Goal: Find specific page/section: Find specific page/section

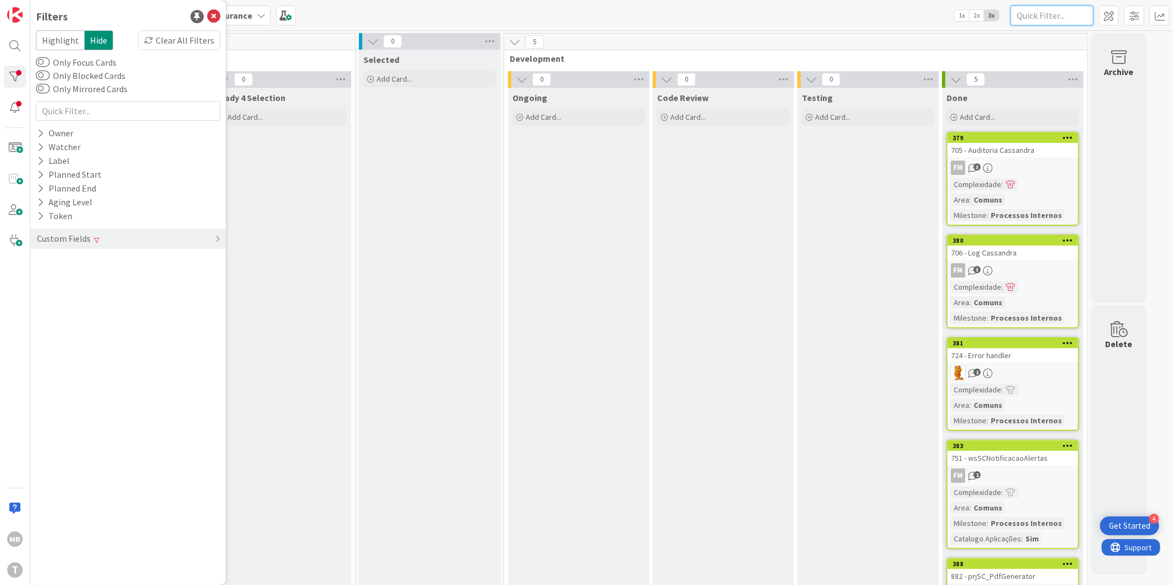
click at [1050, 13] on input "text" at bounding box center [1052, 16] width 83 height 20
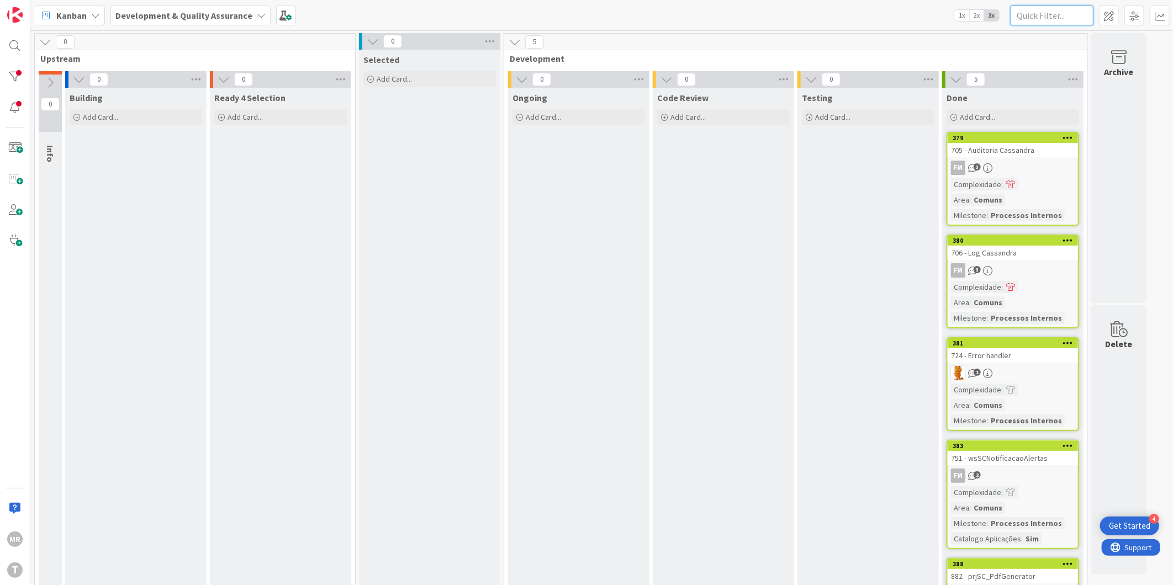
type input "c"
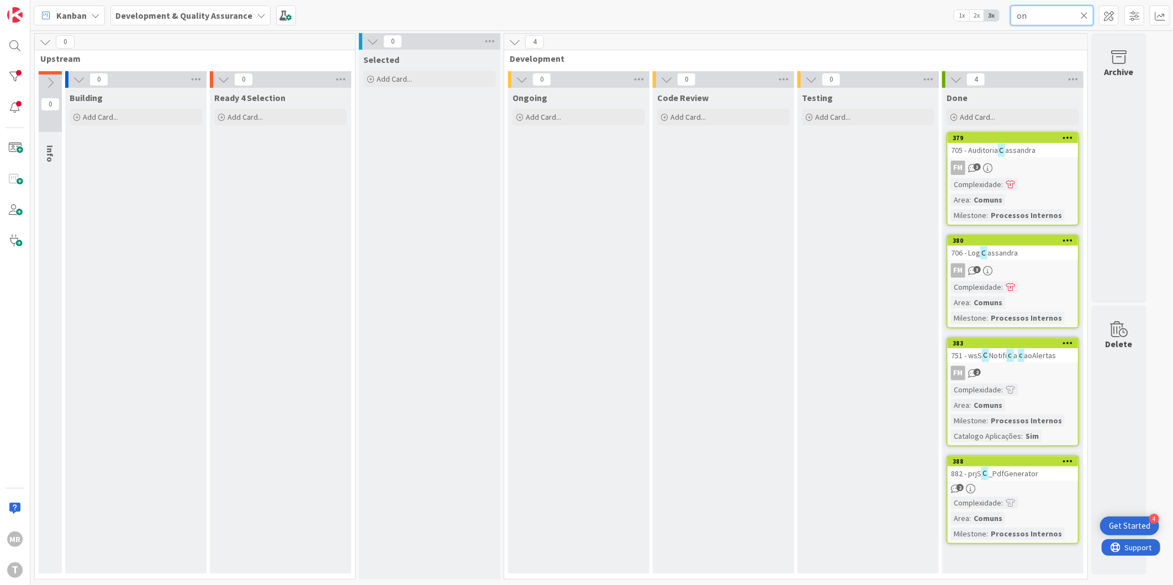
type input "o"
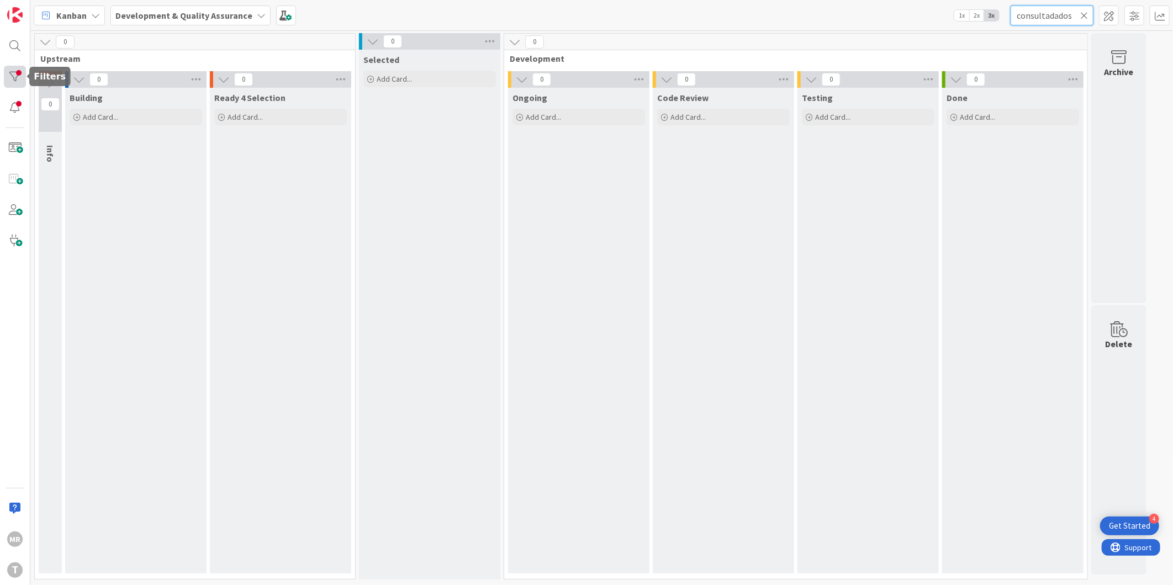
type input "consultadados"
click at [9, 66] on div at bounding box center [15, 77] width 22 height 22
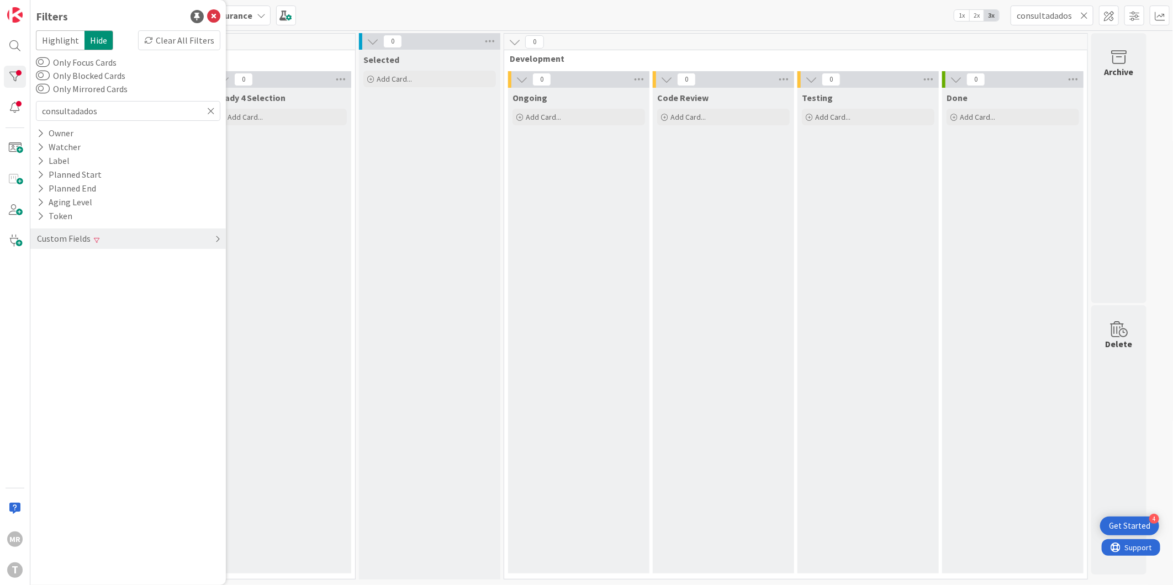
click at [87, 235] on div "Custom Fields" at bounding box center [64, 239] width 56 height 14
click at [66, 297] on button "Milestone" at bounding box center [63, 303] width 54 height 14
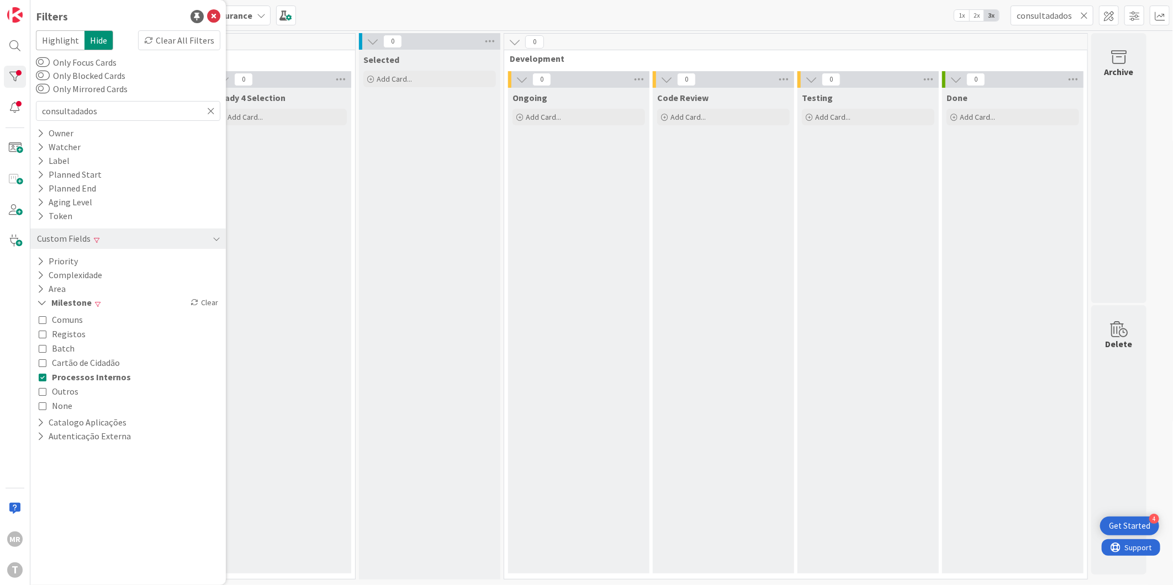
click at [39, 377] on icon at bounding box center [43, 377] width 8 height 8
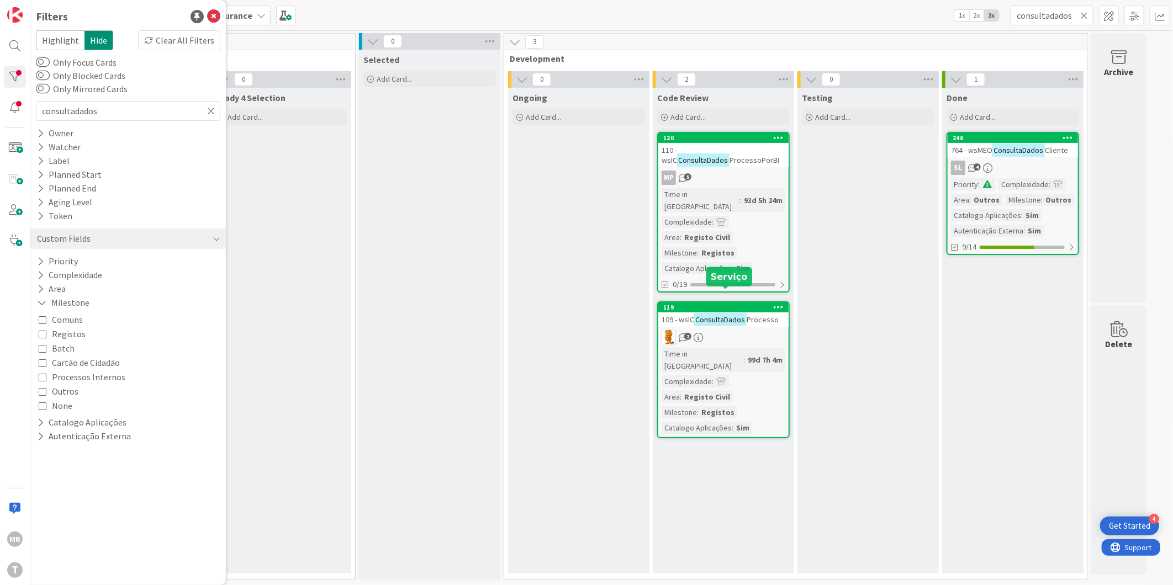
click at [736, 304] on div "119" at bounding box center [725, 308] width 125 height 8
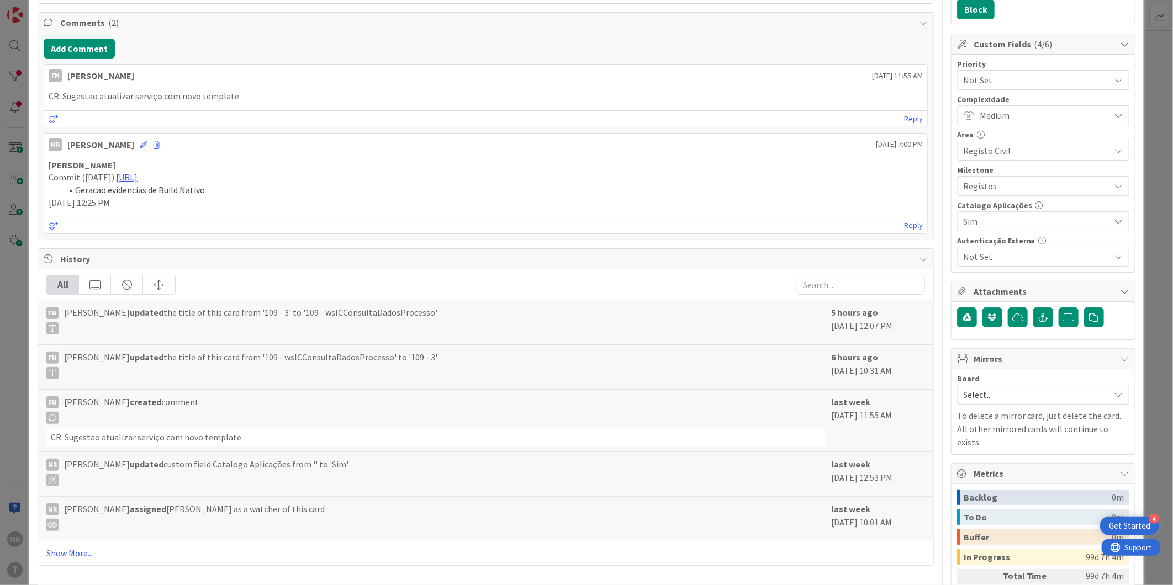
scroll to position [307, 0]
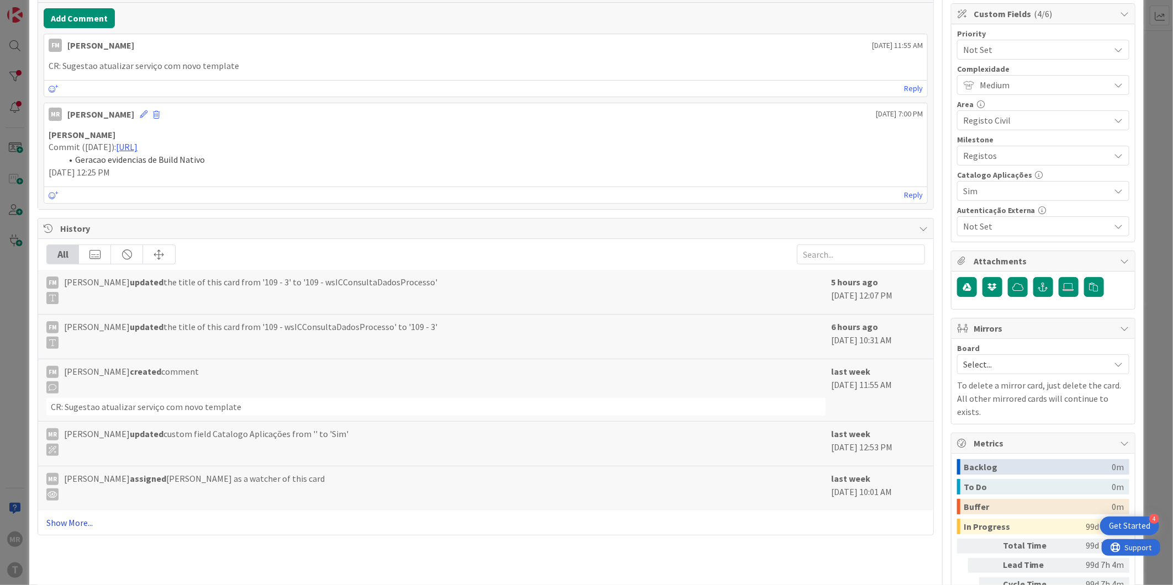
click at [84, 520] on link "Show More..." at bounding box center [485, 522] width 879 height 13
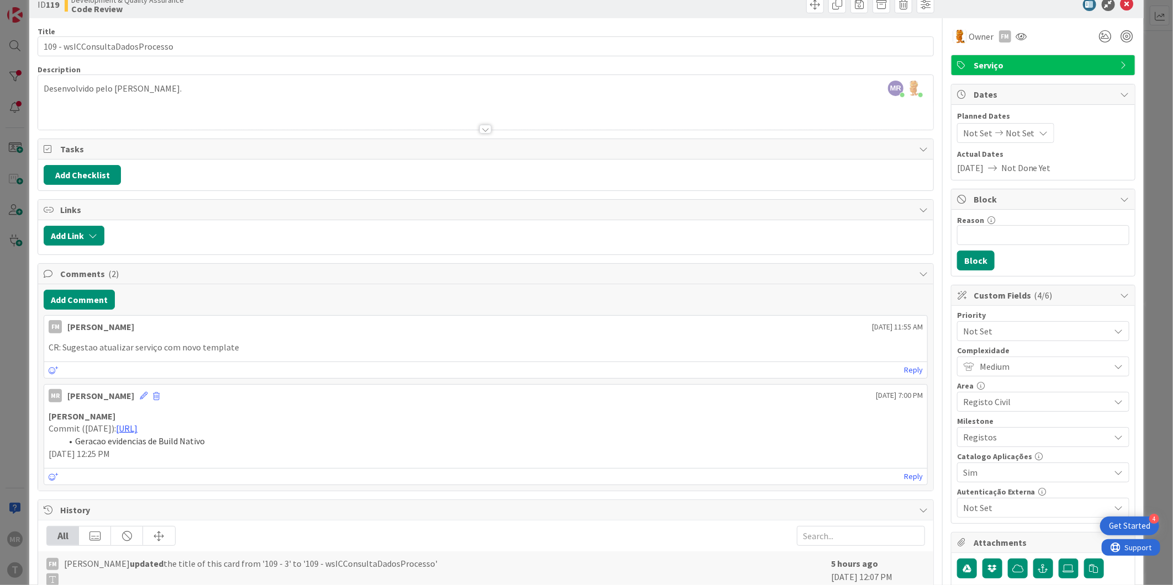
scroll to position [0, 0]
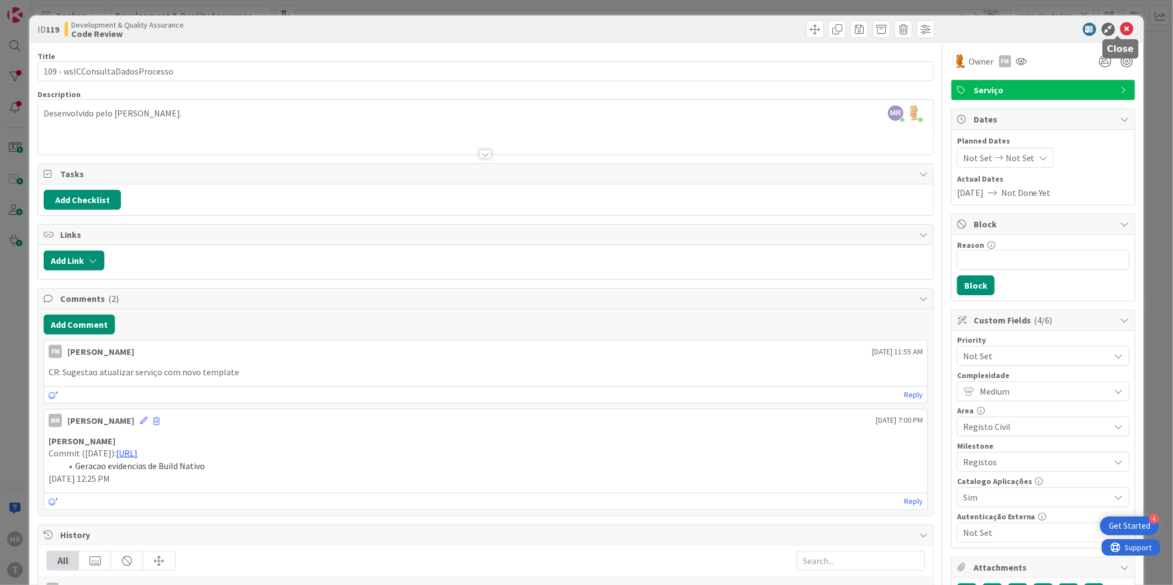
click at [1121, 26] on icon at bounding box center [1127, 29] width 13 height 13
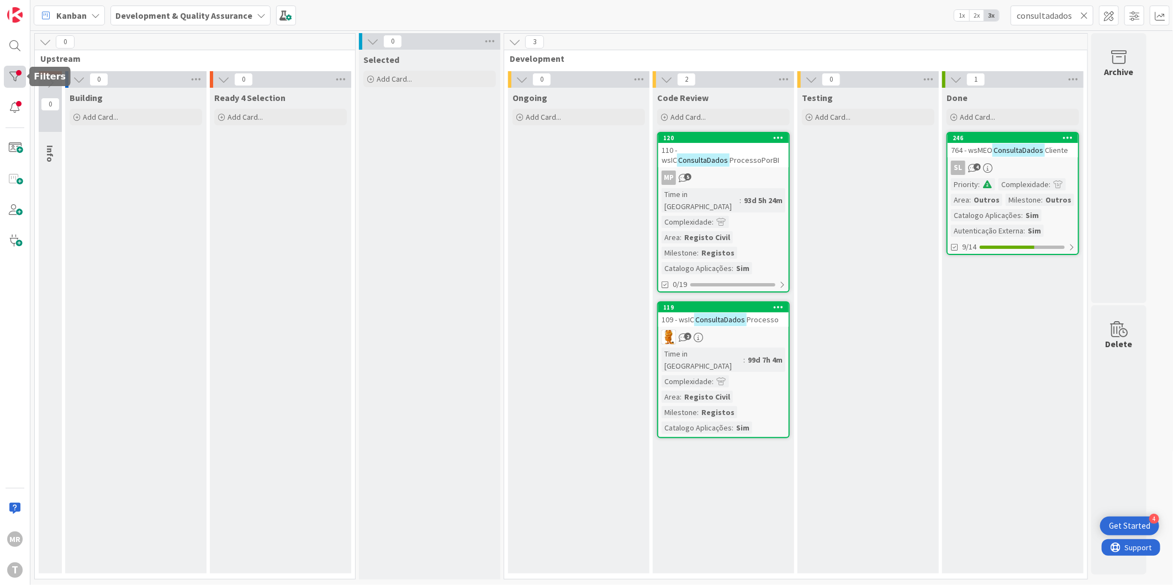
click at [14, 67] on div at bounding box center [15, 77] width 22 height 22
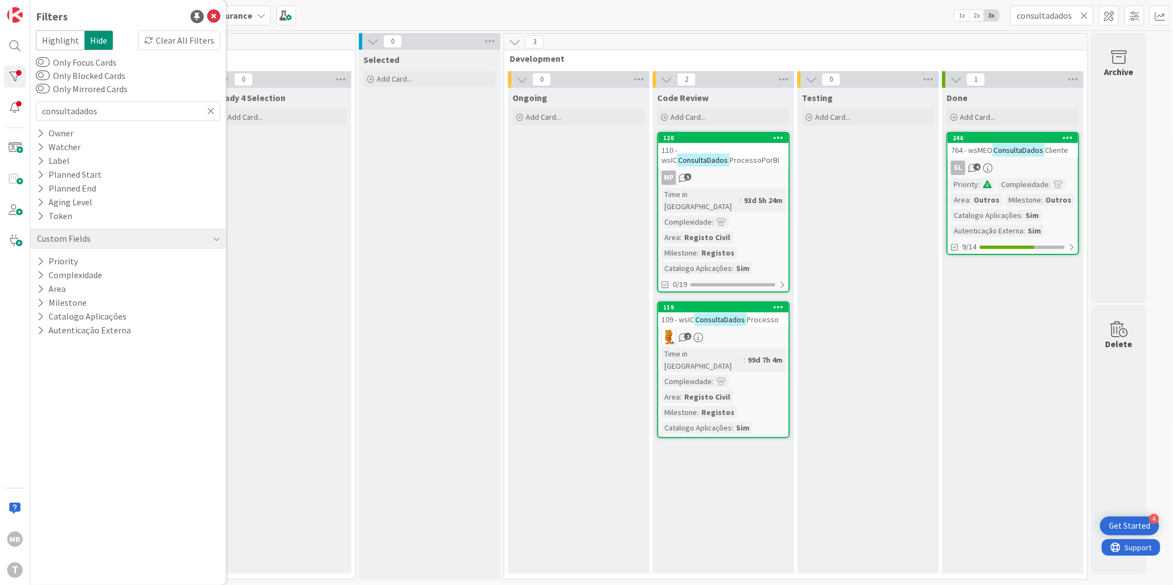
click at [1086, 10] on icon at bounding box center [1084, 15] width 8 height 10
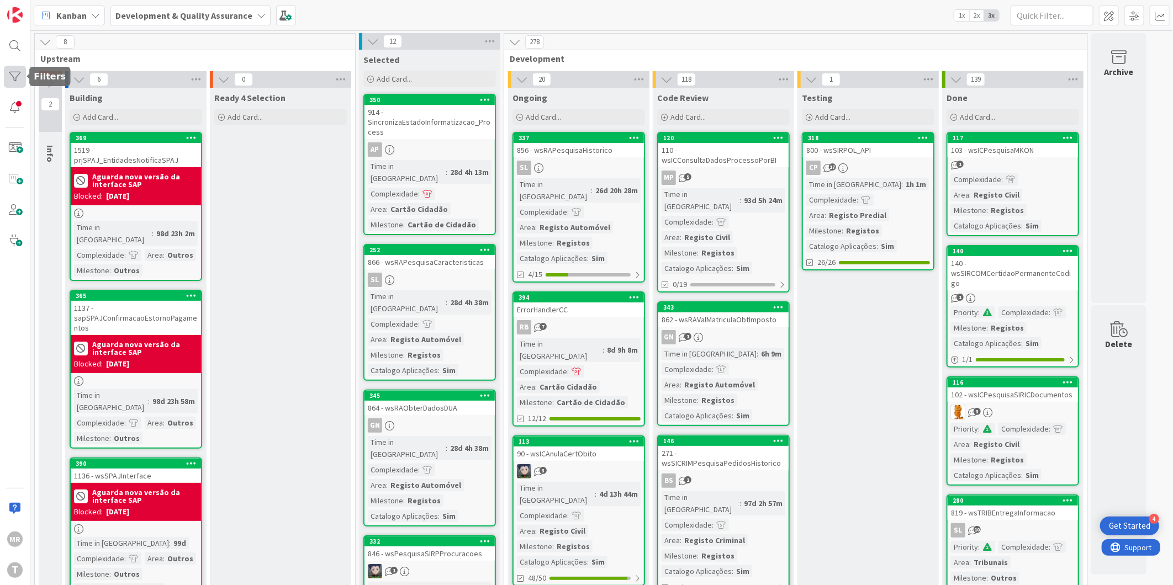
click at [12, 82] on div at bounding box center [15, 77] width 22 height 22
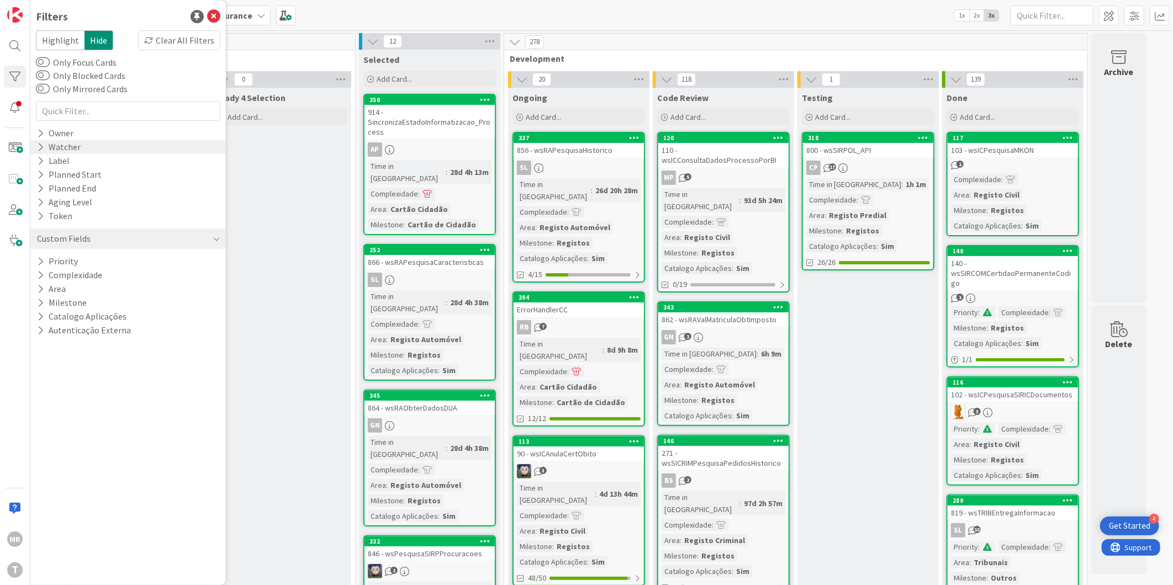
click at [35, 146] on div "Watcher" at bounding box center [128, 147] width 196 height 14
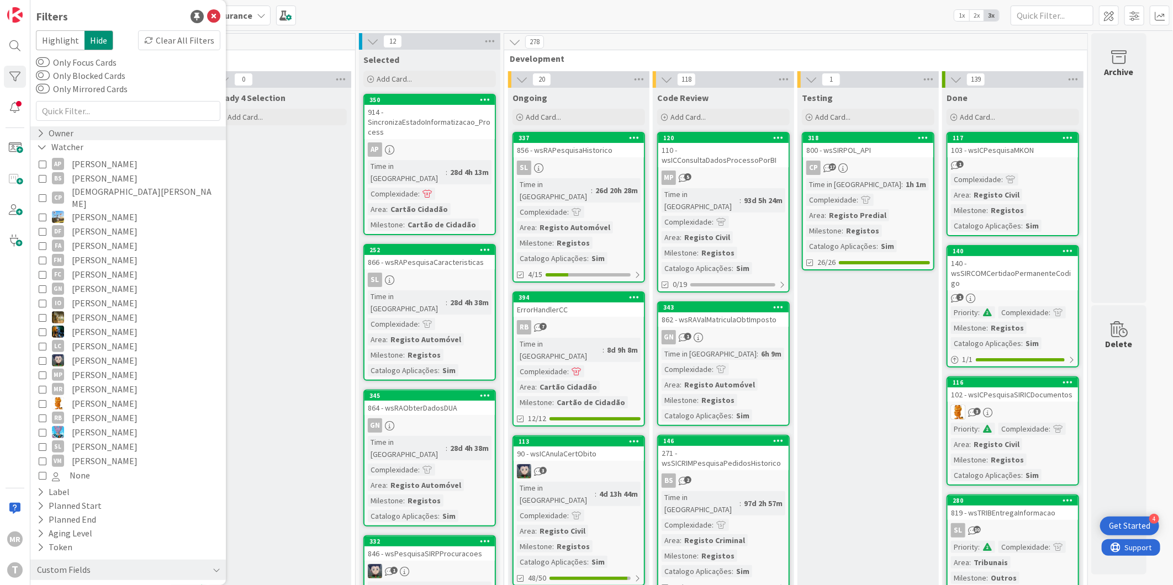
click at [36, 138] on div "Owner" at bounding box center [55, 133] width 39 height 14
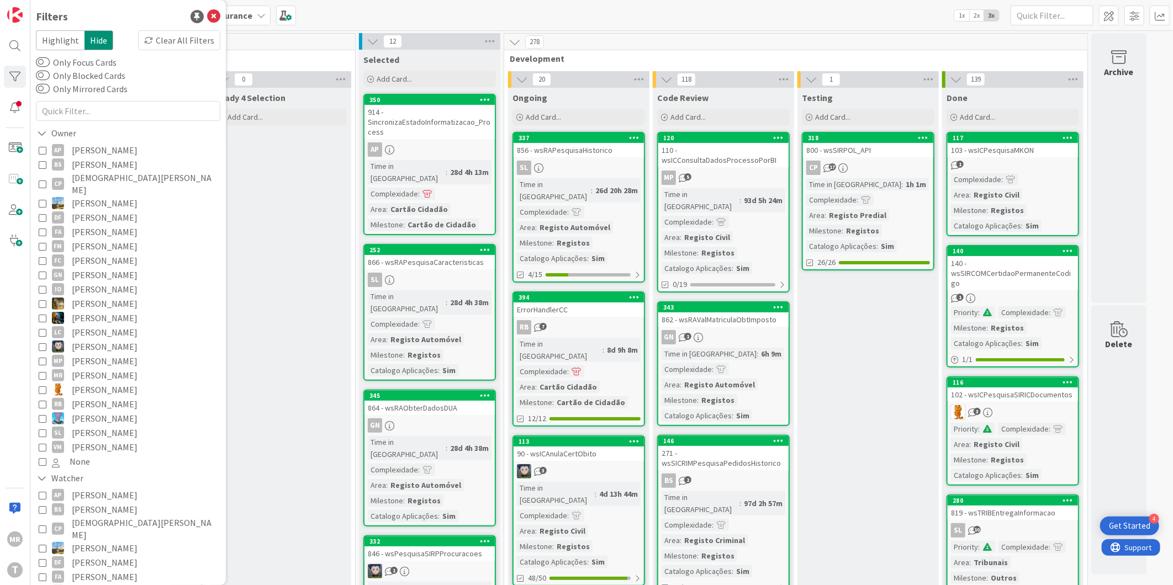
click at [86, 440] on span "[PERSON_NAME]" at bounding box center [105, 447] width 66 height 14
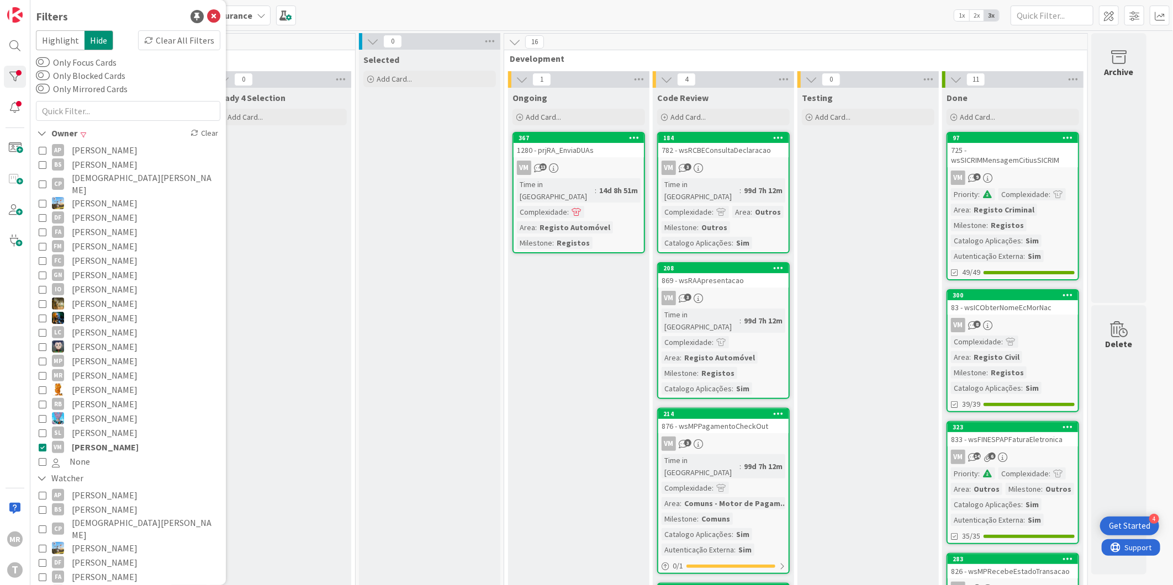
click at [559, 147] on div "1280 - prjRA_EnviaDUAs" at bounding box center [579, 150] width 130 height 14
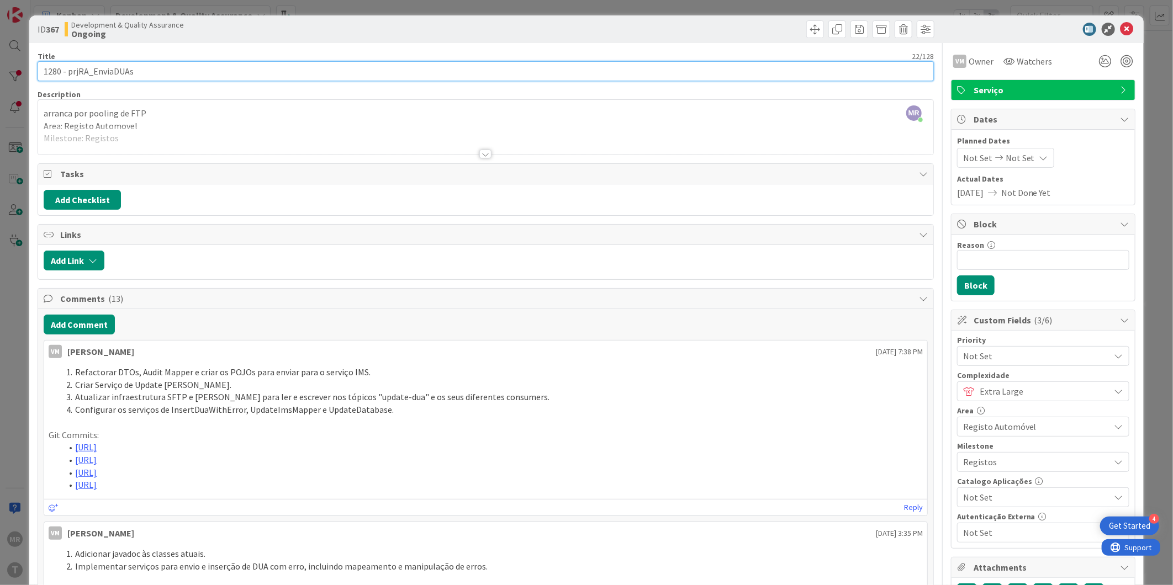
drag, startPoint x: 141, startPoint y: 76, endPoint x: 33, endPoint y: 72, distance: 107.8
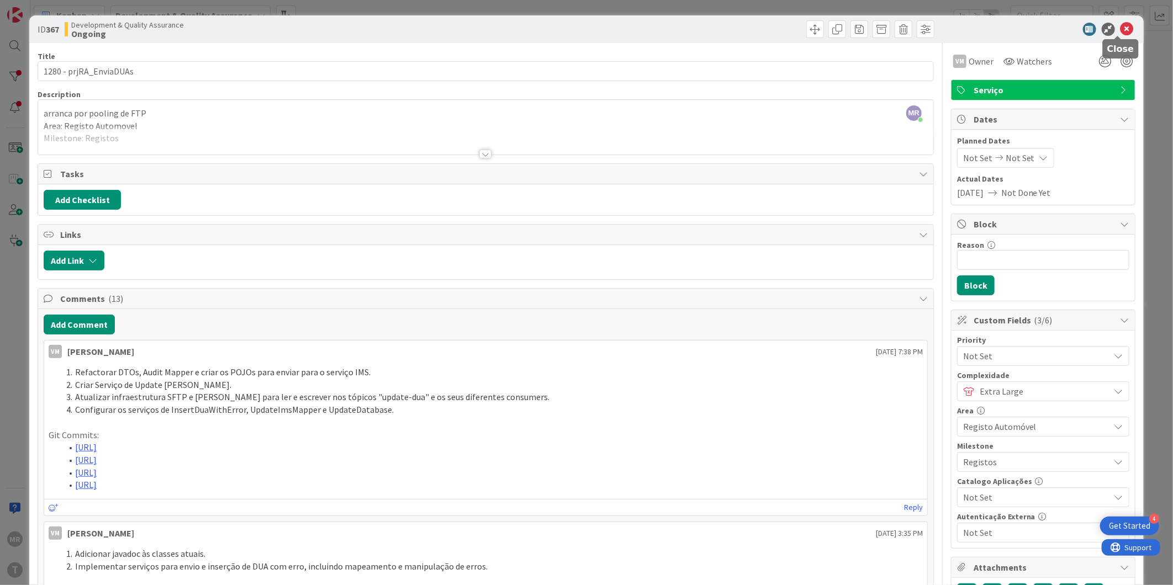
click at [1121, 31] on icon at bounding box center [1127, 29] width 13 height 13
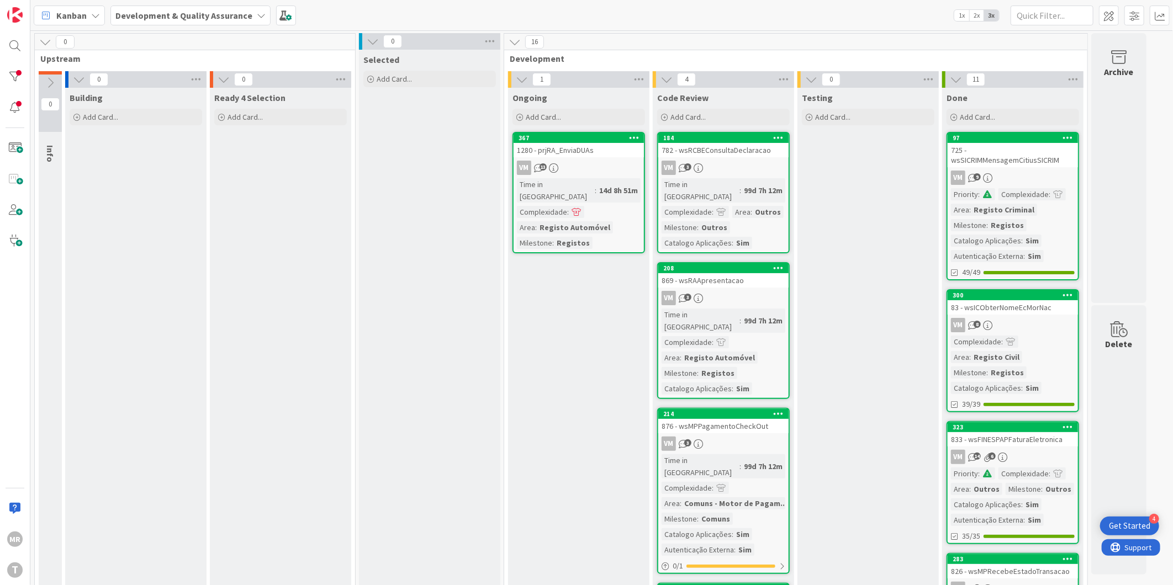
click at [980, 138] on div "97" at bounding box center [1015, 138] width 125 height 8
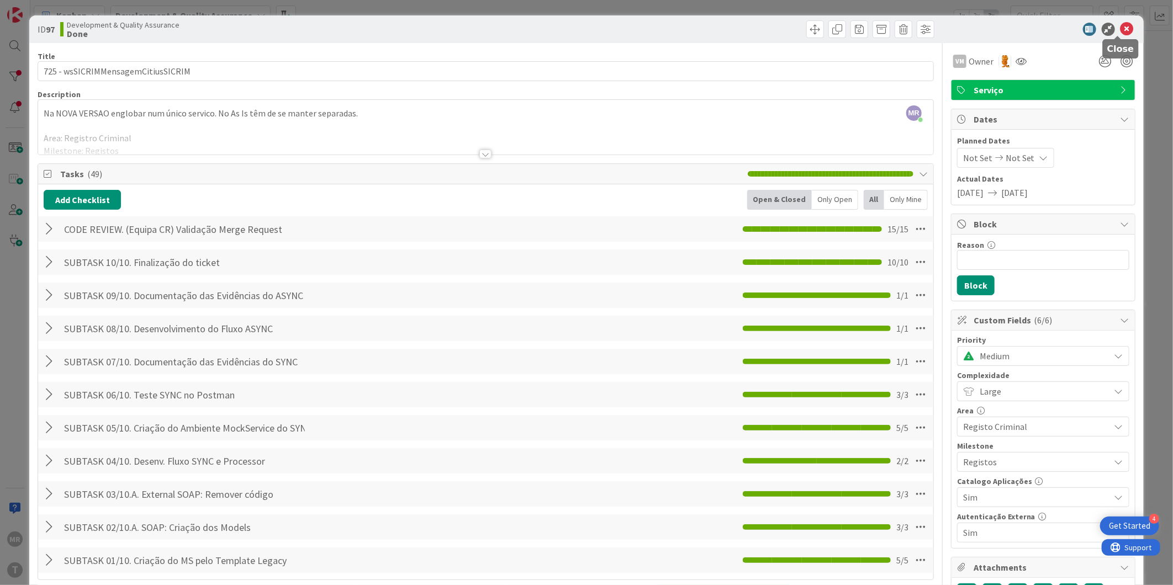
click at [1121, 30] on icon at bounding box center [1127, 29] width 13 height 13
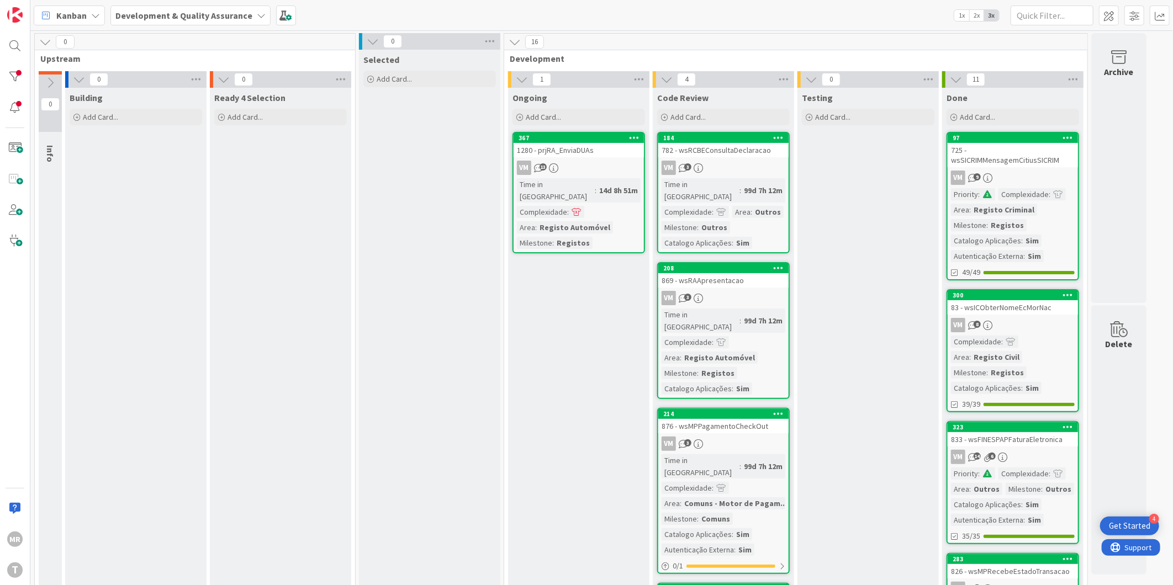
click at [24, 66] on div at bounding box center [15, 77] width 22 height 22
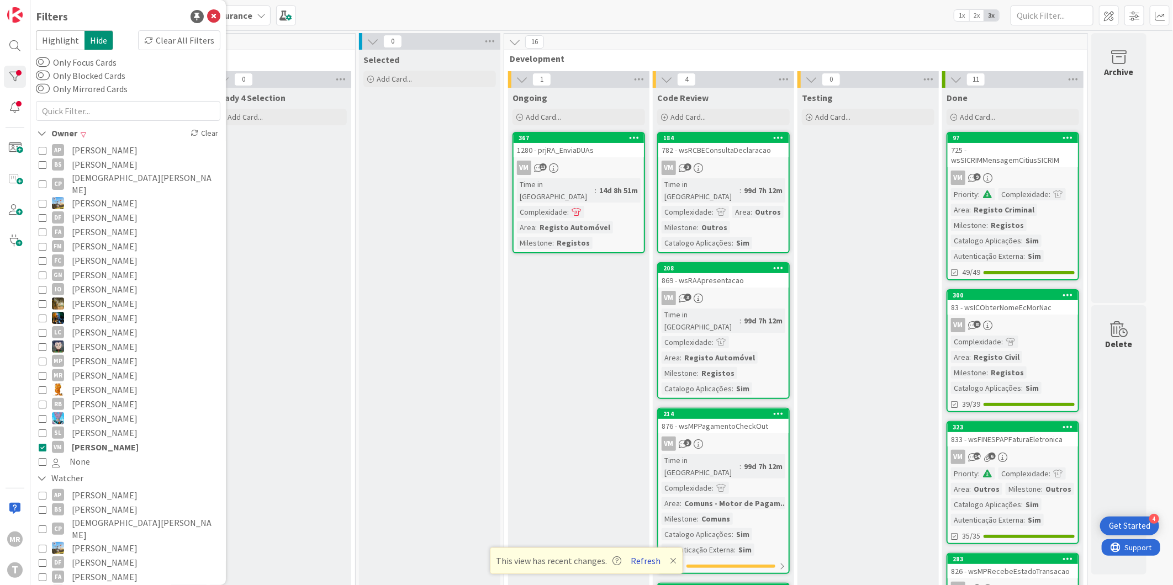
click at [638, 560] on button "Refresh" at bounding box center [646, 561] width 38 height 14
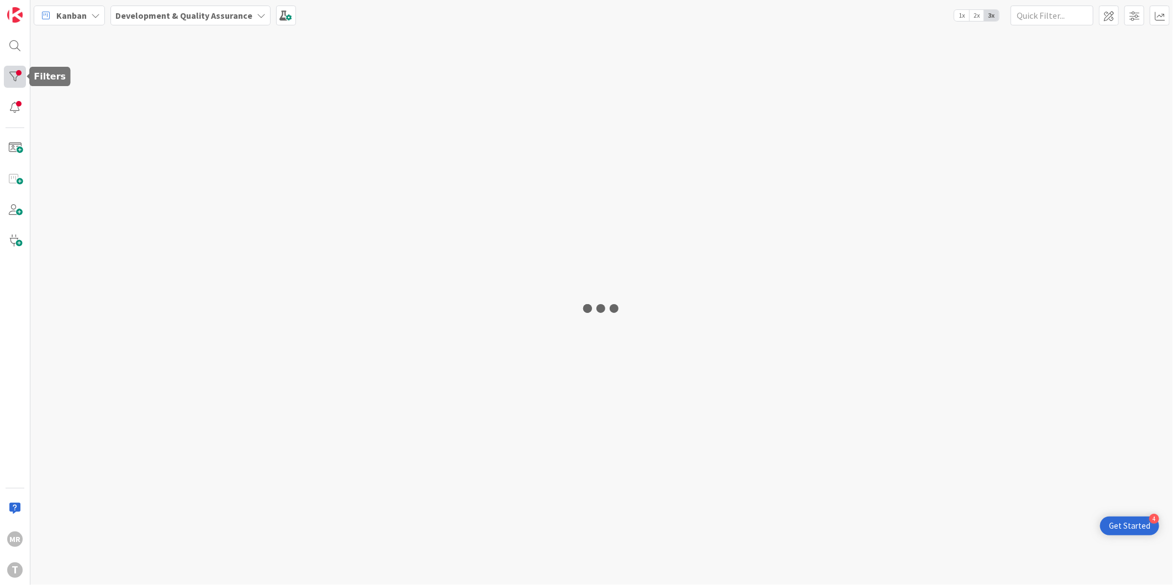
click at [19, 76] on div at bounding box center [15, 77] width 22 height 22
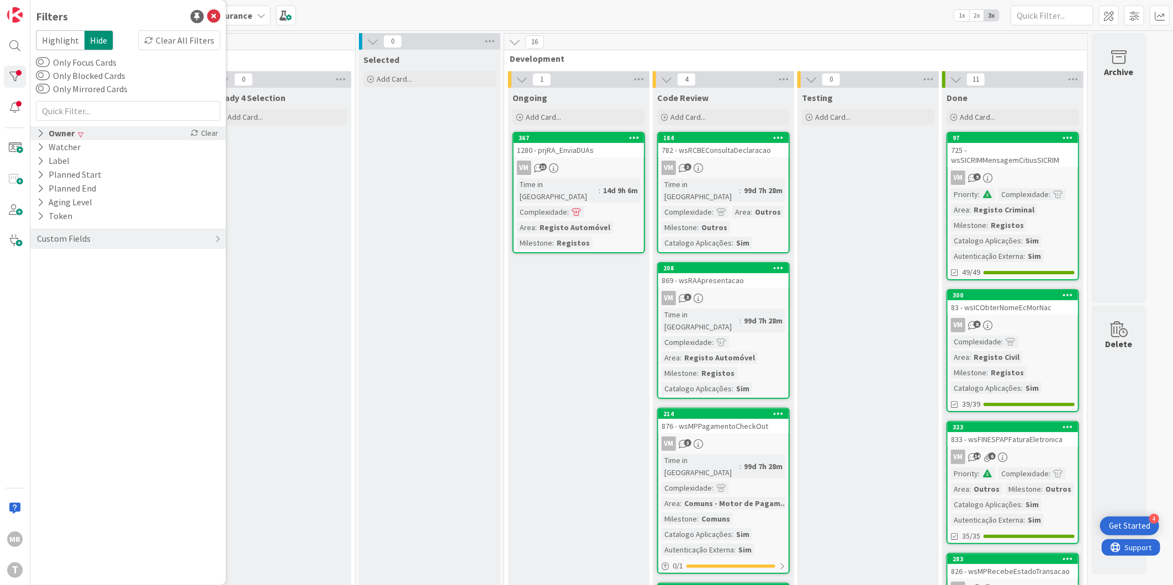
click at [74, 134] on div "Owner" at bounding box center [56, 133] width 40 height 14
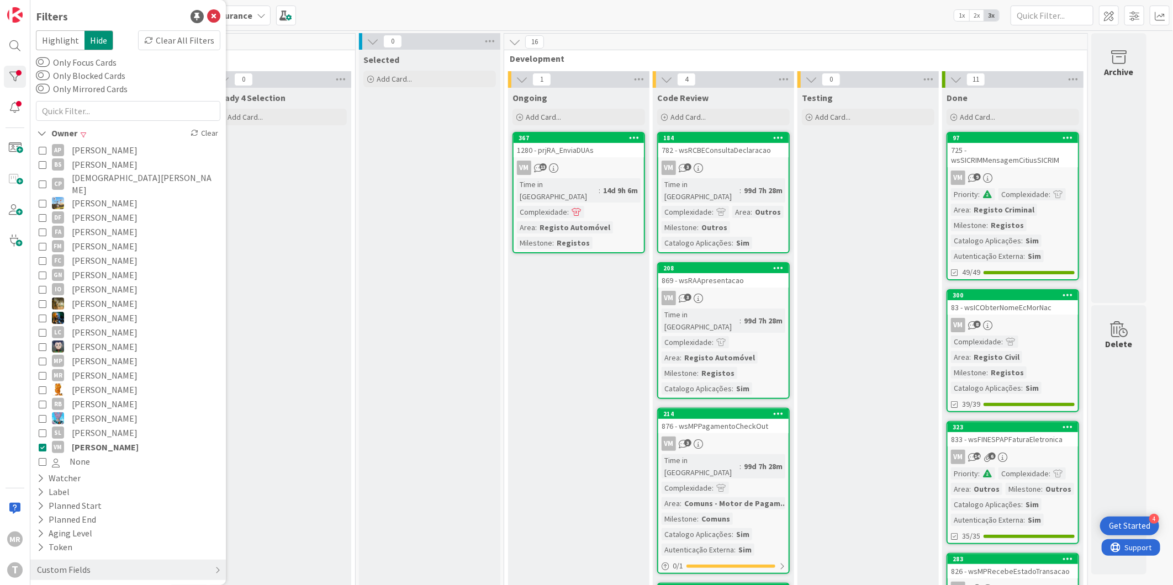
click at [86, 164] on span "[PERSON_NAME]" at bounding box center [105, 164] width 66 height 14
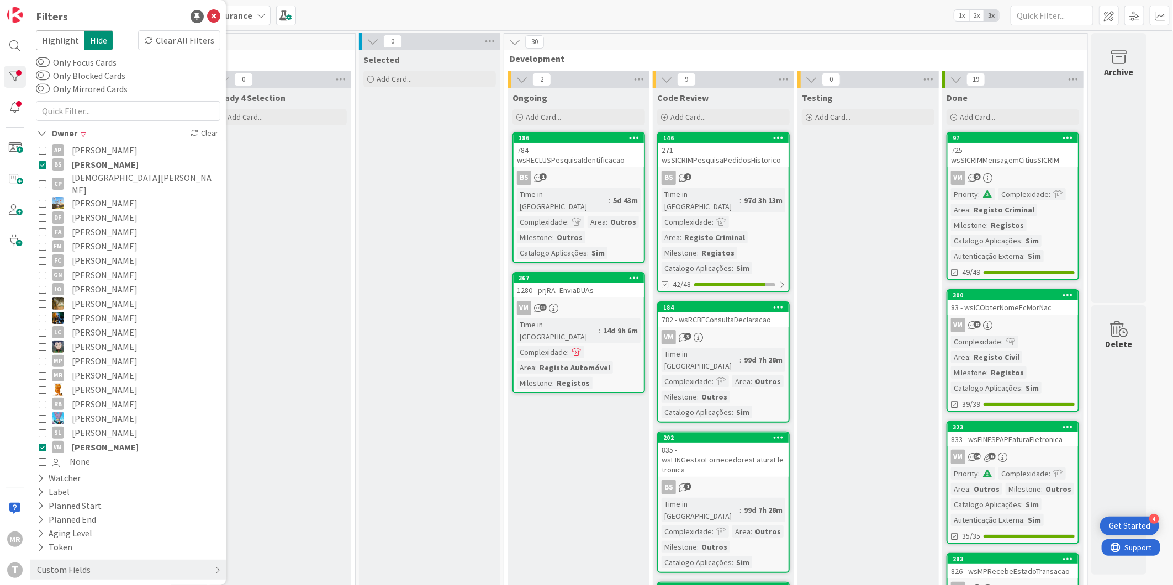
click at [91, 440] on span "[PERSON_NAME]" at bounding box center [105, 447] width 67 height 14
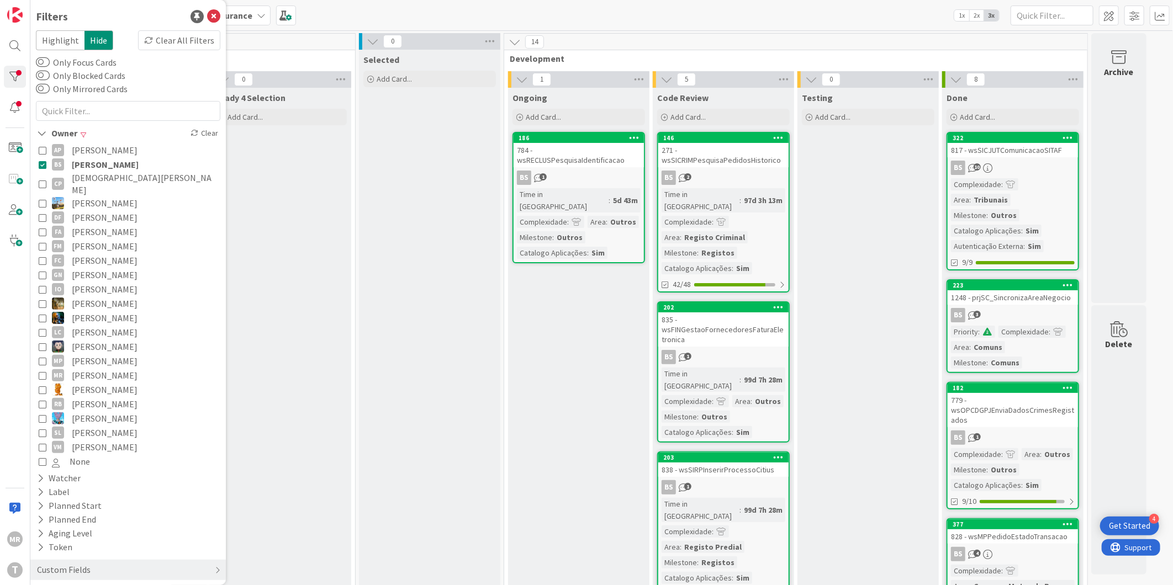
click at [610, 355] on div "Ongoing Add Card... 186 784 - wsRECLUSPesquisaIdentificacao BS 1 Time in Column…" at bounding box center [578, 588] width 141 height 1001
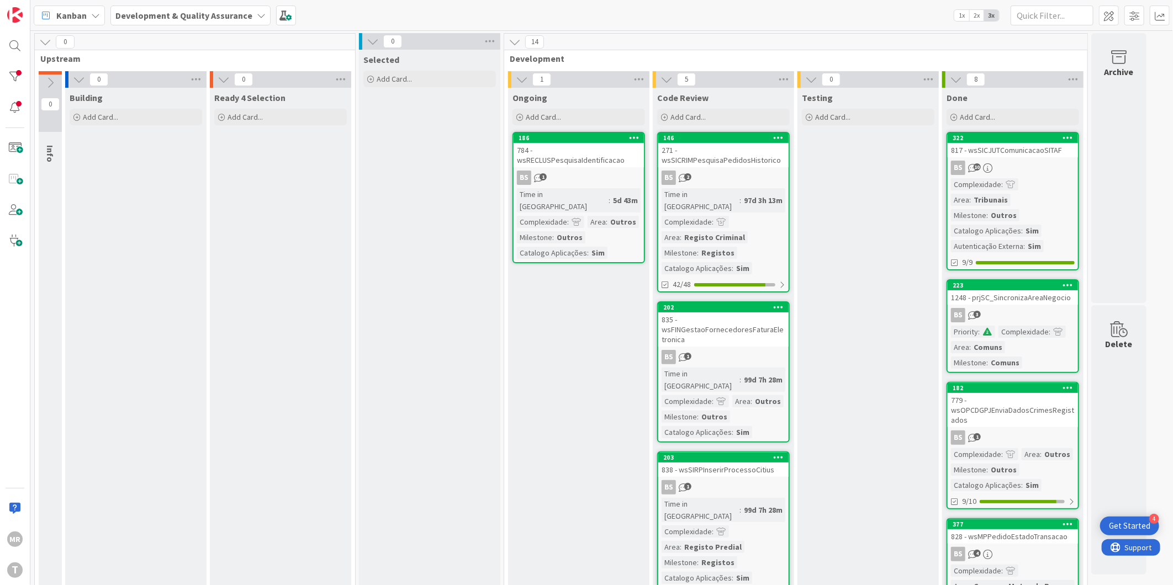
click at [594, 142] on div "186" at bounding box center [579, 138] width 130 height 10
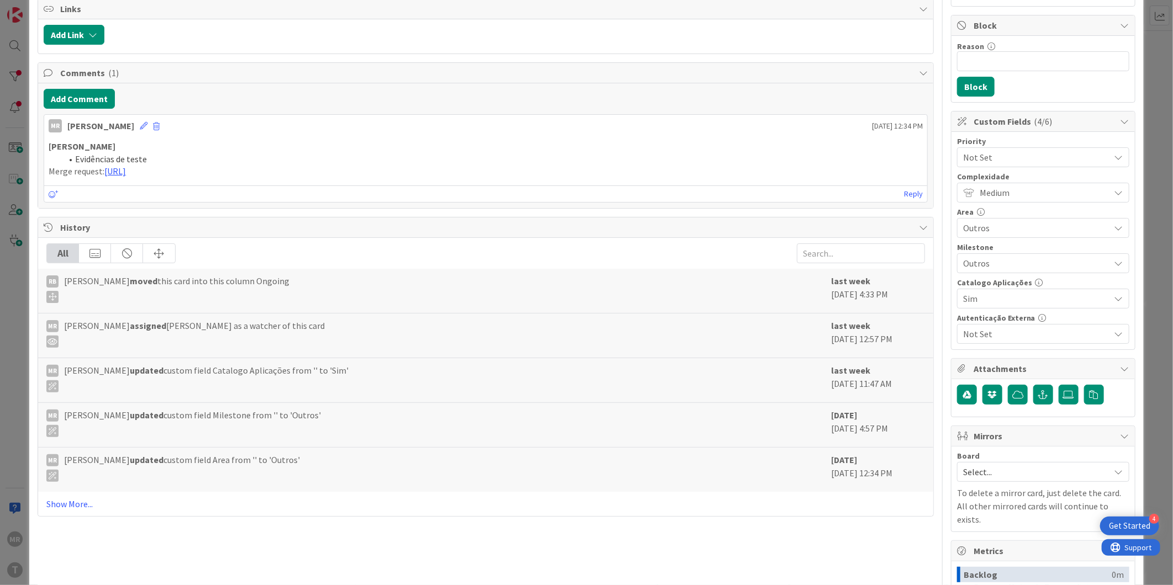
scroll to position [191, 0]
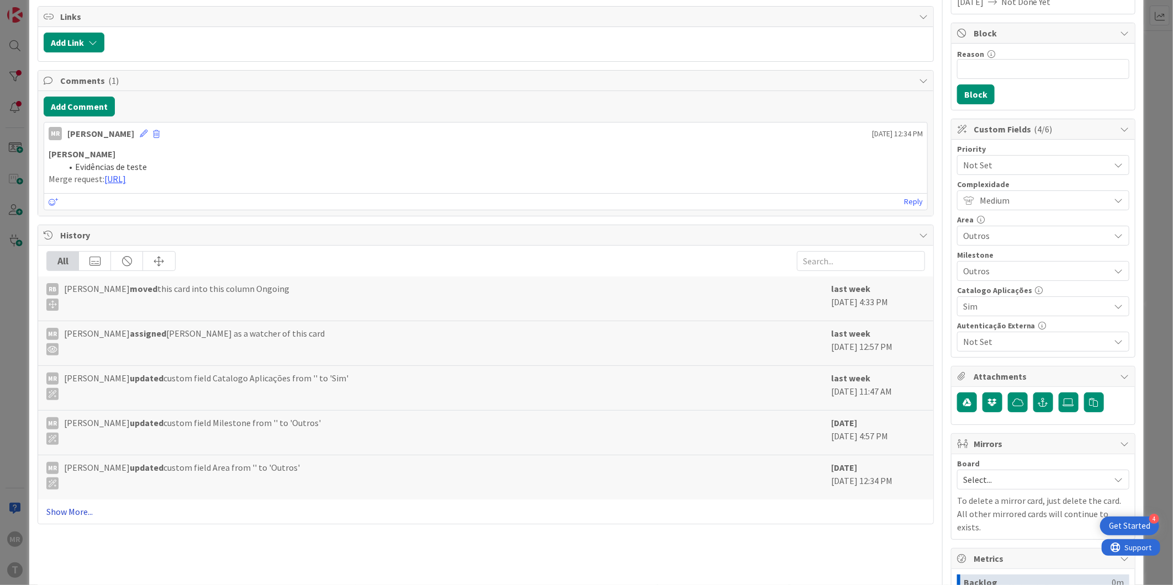
click at [73, 506] on link "Show More..." at bounding box center [485, 511] width 879 height 13
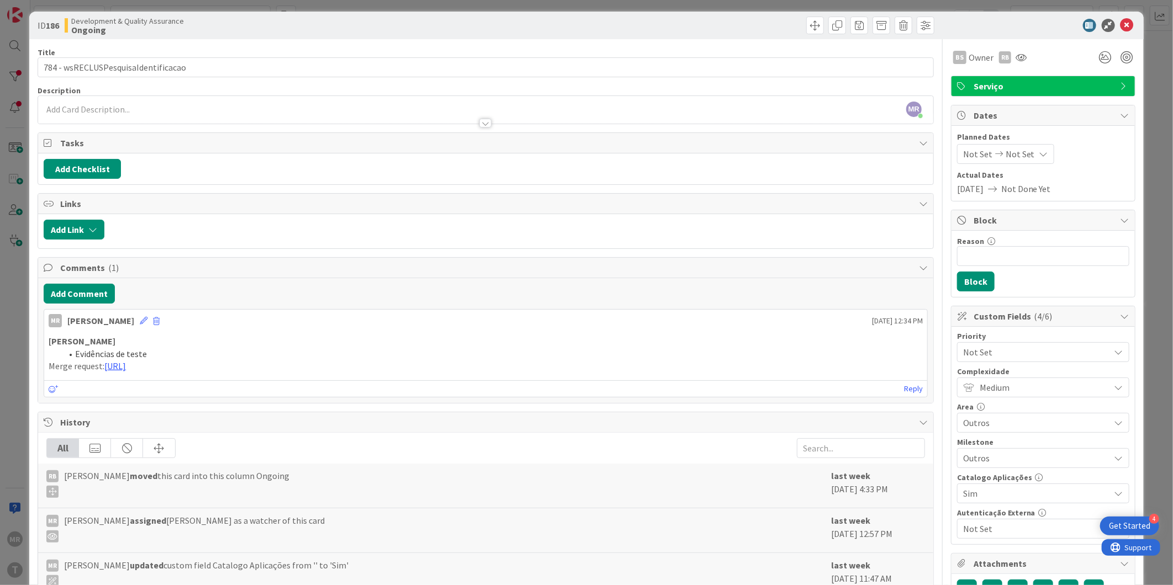
scroll to position [0, 0]
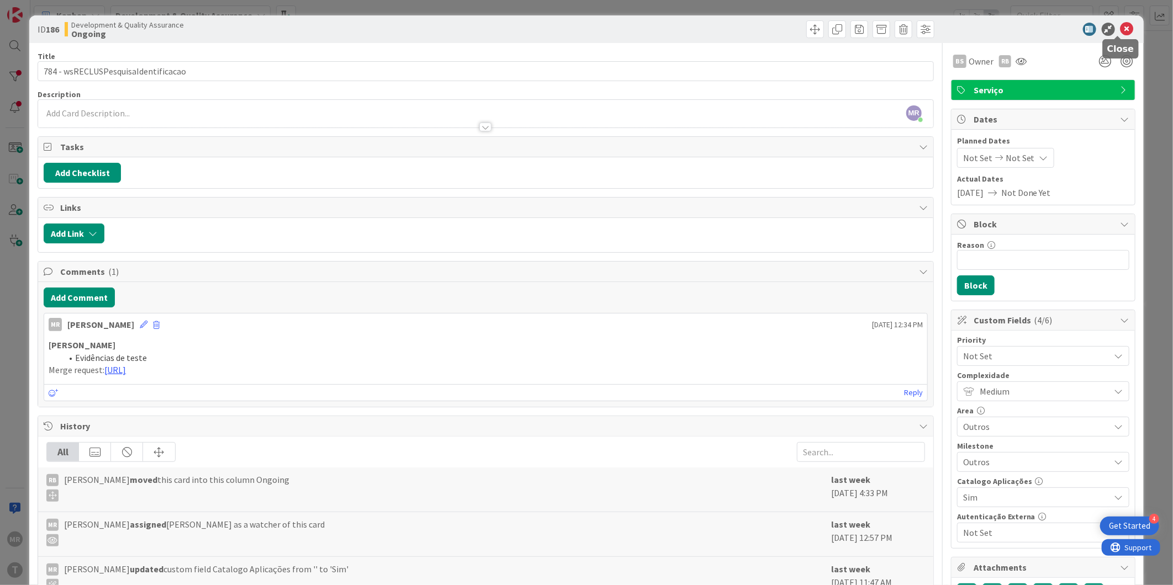
click at [1121, 32] on icon at bounding box center [1127, 29] width 13 height 13
